Goal: Book appointment/travel/reservation

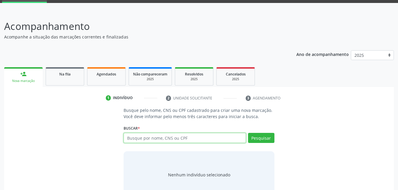
scroll to position [47, 0]
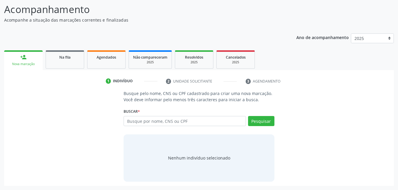
click at [209, 139] on div "Nenhum indivíduo selecionado" at bounding box center [199, 158] width 151 height 47
click at [202, 126] on input "text" at bounding box center [185, 121] width 122 height 10
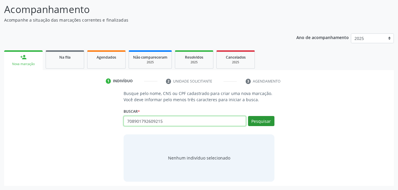
type input "708901792609215"
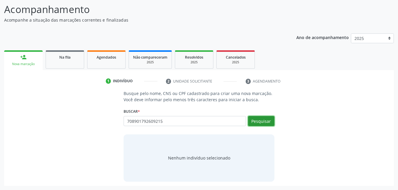
click at [268, 123] on button "Pesquisar" at bounding box center [261, 121] width 26 height 10
type input "708901792609215"
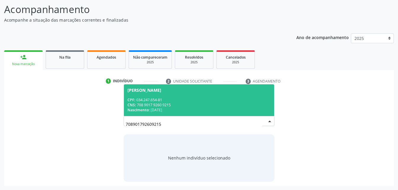
click at [243, 101] on div "CPF: 034.247.654-81" at bounding box center [199, 100] width 143 height 5
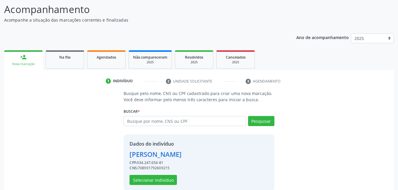
scroll to position [56, 0]
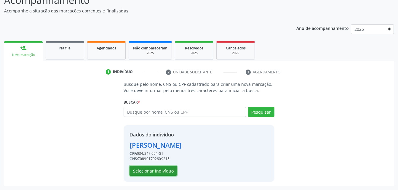
click at [160, 170] on button "Selecionar indivíduo" at bounding box center [153, 171] width 47 height 10
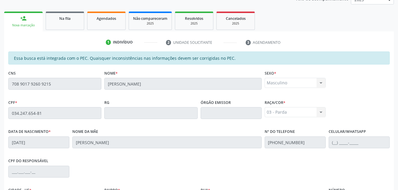
scroll to position [145, 0]
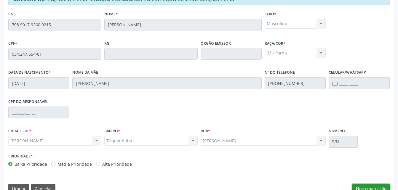
click at [364, 187] on button "Nova marcação" at bounding box center [371, 189] width 37 height 10
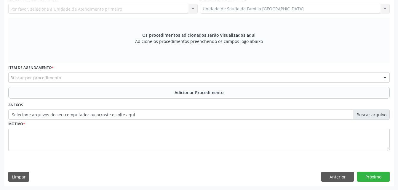
scroll to position [77, 0]
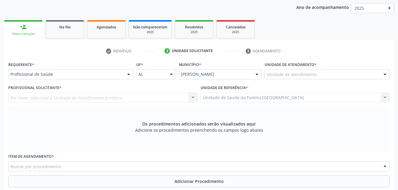
click at [324, 74] on div "Unidade de atendimento" at bounding box center [327, 74] width 125 height 10
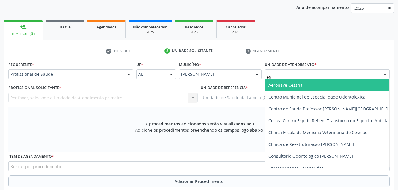
type input "EST"
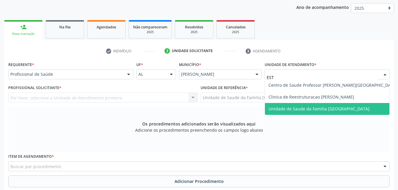
drag, startPoint x: 327, startPoint y: 110, endPoint x: 299, endPoint y: 110, distance: 27.9
click at [327, 110] on span "Unidade de Saude da Familia [GEOGRAPHIC_DATA]" at bounding box center [319, 109] width 101 height 6
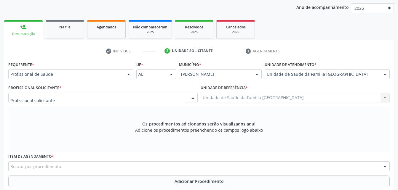
click at [123, 97] on div at bounding box center [103, 98] width 190 height 10
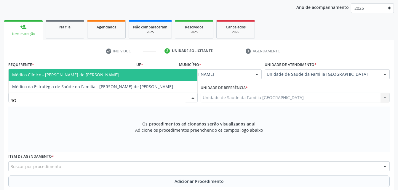
type input "ROD"
click at [96, 72] on span "Médico Clínico - [PERSON_NAME] de [PERSON_NAME]" at bounding box center [65, 75] width 107 height 6
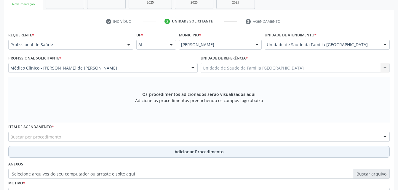
scroll to position [136, 0]
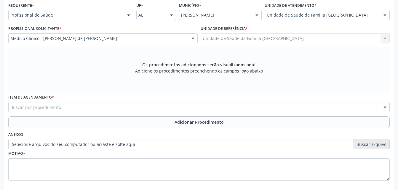
click at [68, 115] on div "Item de agendamento * Buscar por procedimento 0304070076 - .Quimioterapia de Le…" at bounding box center [199, 104] width 385 height 23
click at [62, 107] on div "Buscar por procedimento" at bounding box center [199, 107] width 382 height 10
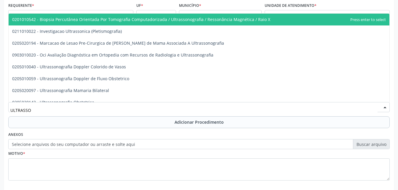
type input "ULTRASSON"
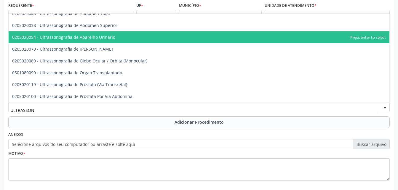
scroll to position [119, 0]
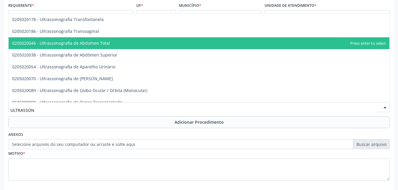
click at [109, 42] on span "0205020046 - Ultrassonografia de Abdomen Total" at bounding box center [199, 43] width 381 height 12
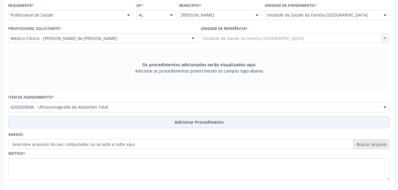
click at [139, 124] on button "Adicionar Procedimento" at bounding box center [199, 123] width 382 height 12
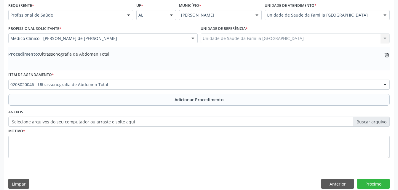
click at [141, 125] on label "Selecione arquivos do seu computador ou arraste e solte aqui" at bounding box center [199, 122] width 382 height 10
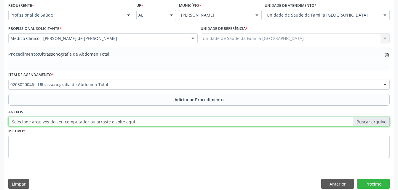
click at [141, 125] on input "Selecione arquivos do seu computador ou arraste e solte aqui" at bounding box center [199, 122] width 382 height 10
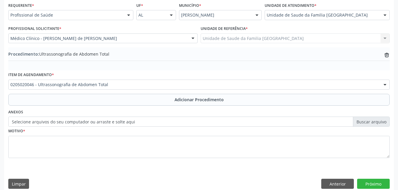
scroll to position [143, 0]
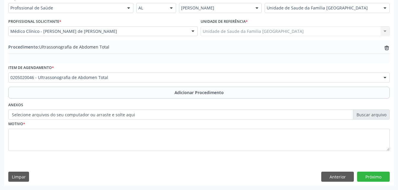
click at [65, 114] on label "Selecione arquivos do seu computador ou arraste e solte aqui" at bounding box center [199, 115] width 382 height 10
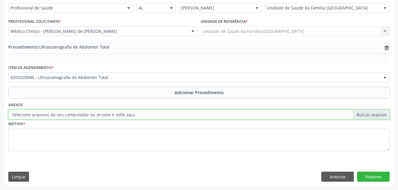
click at [65, 114] on input "Selecione arquivos do seu computador ou arraste e solte aqui" at bounding box center [199, 115] width 382 height 10
type input "C:\fakepath\WhatsApp Image [DATE] 10.15.01 (1).jpeg"
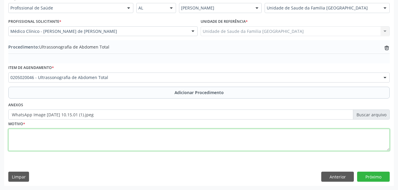
click at [136, 142] on textarea at bounding box center [199, 140] width 382 height 23
type textarea "AVALIAÇAO"
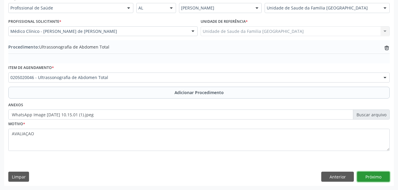
click at [384, 179] on button "Próximo" at bounding box center [373, 177] width 33 height 10
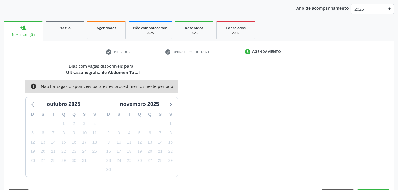
scroll to position [93, 0]
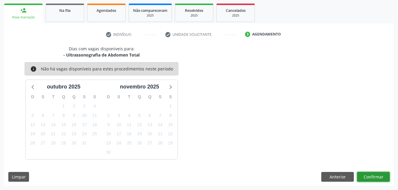
click at [382, 177] on button "Confirmar" at bounding box center [373, 177] width 33 height 10
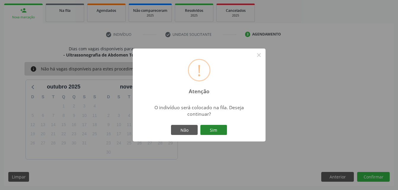
click at [214, 127] on button "Sim" at bounding box center [214, 130] width 27 height 10
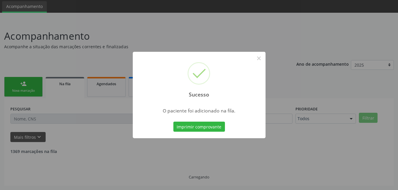
scroll to position [14, 0]
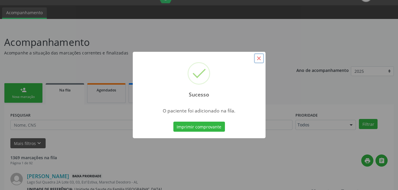
click at [256, 58] on button "×" at bounding box center [259, 58] width 10 height 10
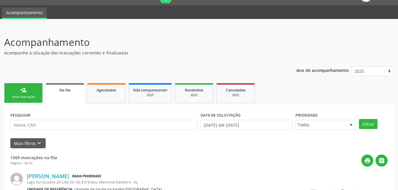
scroll to position [43, 0]
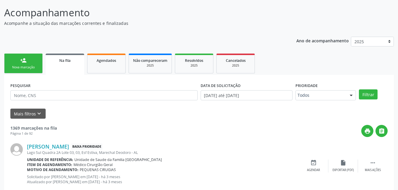
click at [166, 114] on div "Mais filtros keyboard_arrow_down" at bounding box center [199, 114] width 381 height 10
click at [11, 58] on link "person_add Nova marcação" at bounding box center [23, 64] width 39 height 20
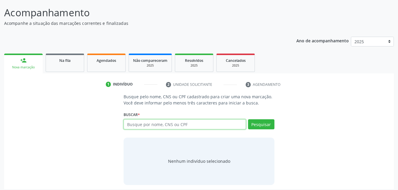
click at [141, 124] on input "text" at bounding box center [185, 125] width 122 height 10
type input "70800882370925"
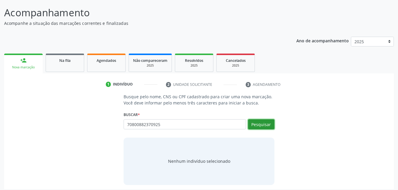
click at [256, 124] on button "Pesquisar" at bounding box center [261, 125] width 26 height 10
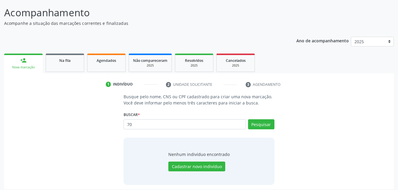
type input "7"
type input "708008882237092"
click at [267, 124] on button "Pesquisar" at bounding box center [261, 125] width 26 height 10
type input "708008882237025"
click at [263, 123] on button "Pesquisar" at bounding box center [261, 125] width 26 height 10
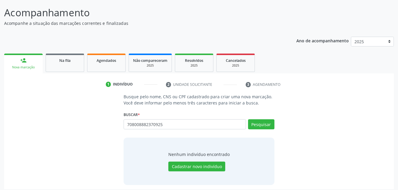
type input "708008882370925"
click at [263, 122] on button "Pesquisar" at bounding box center [261, 125] width 26 height 10
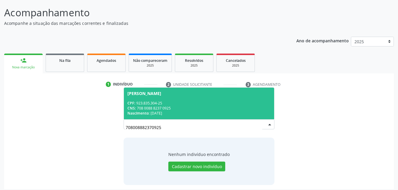
click at [229, 103] on div "CPF: 923.835.304-25" at bounding box center [199, 103] width 143 height 5
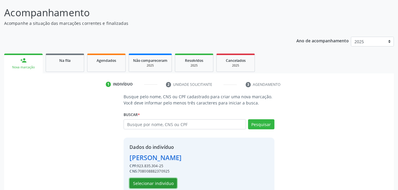
click at [164, 181] on button "Selecionar indivíduo" at bounding box center [153, 184] width 47 height 10
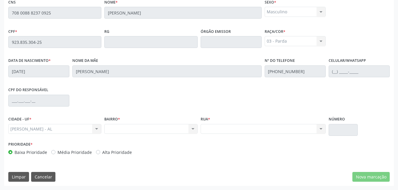
scroll to position [68, 0]
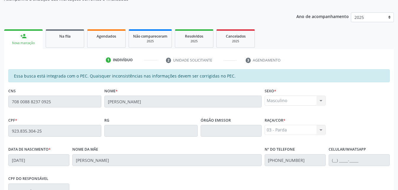
click at [62, 105] on div "Essa busca está integrada com o PEC. Quaisquer inconsistências nas informações …" at bounding box center [199, 172] width 390 height 206
